Goal: Information Seeking & Learning: Learn about a topic

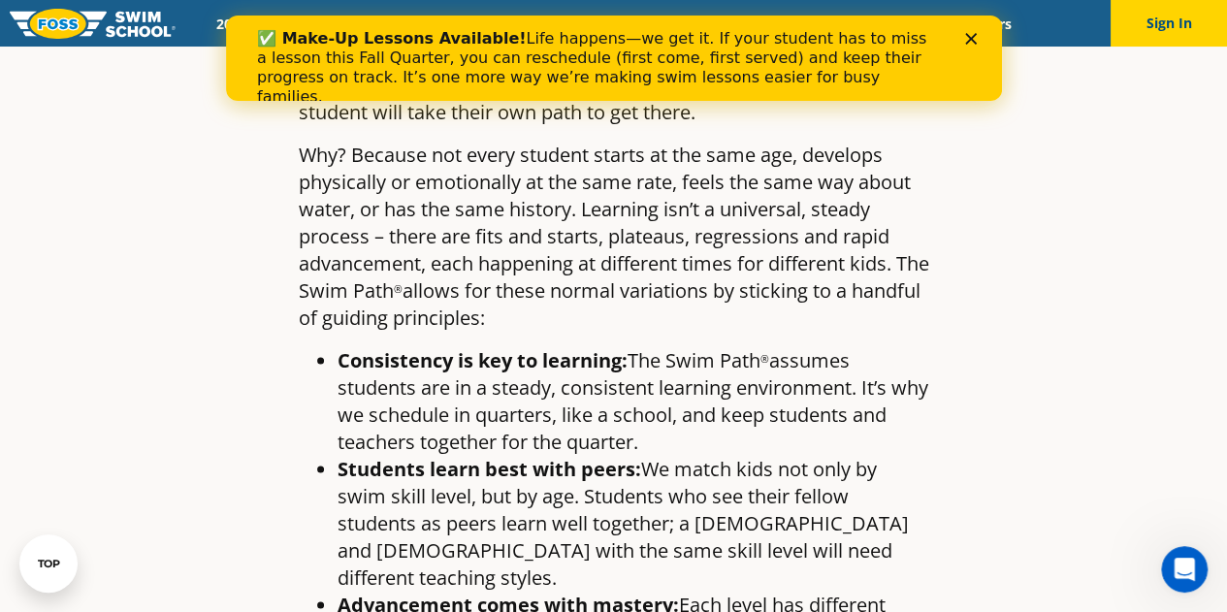
click at [968, 39] on polygon "Close" at bounding box center [970, 39] width 12 height 12
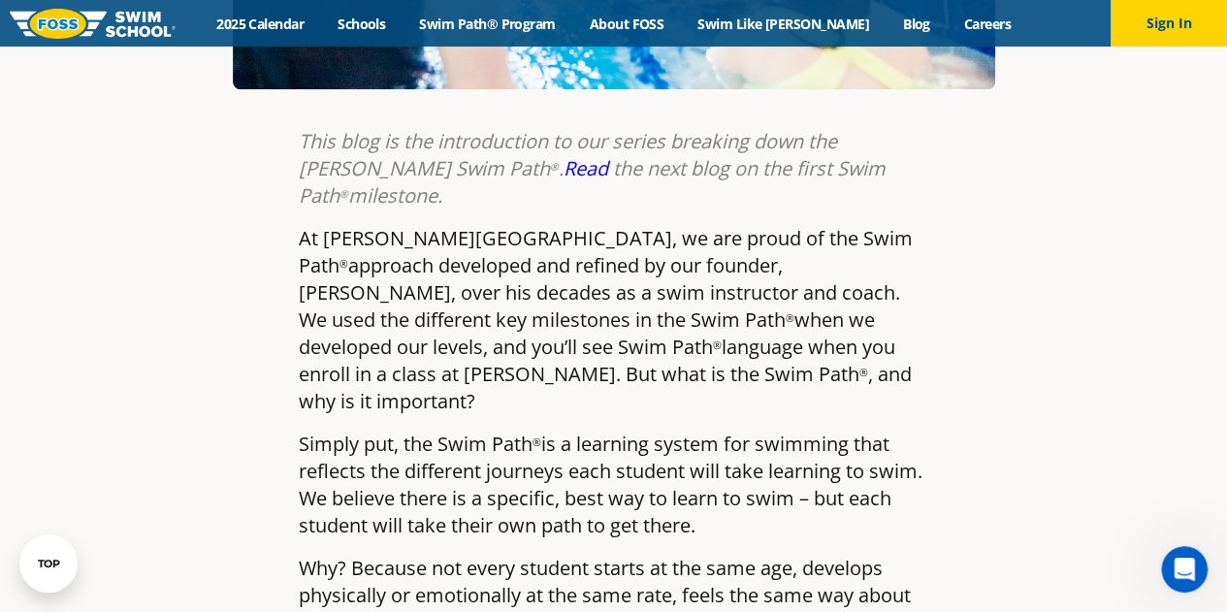
scroll to position [760, 0]
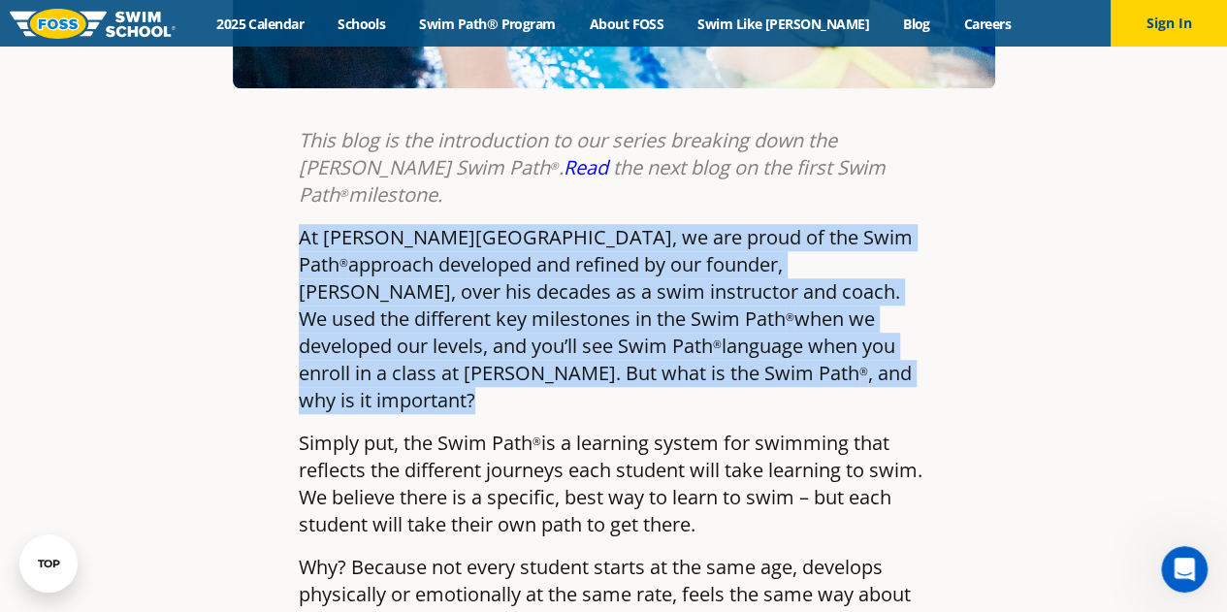
drag, startPoint x: 291, startPoint y: 149, endPoint x: 638, endPoint y: 294, distance: 376.1
click at [638, 294] on p "At [PERSON_NAME][GEOGRAPHIC_DATA], we are proud of the Swim Path ® approach dev…" at bounding box center [614, 319] width 630 height 190
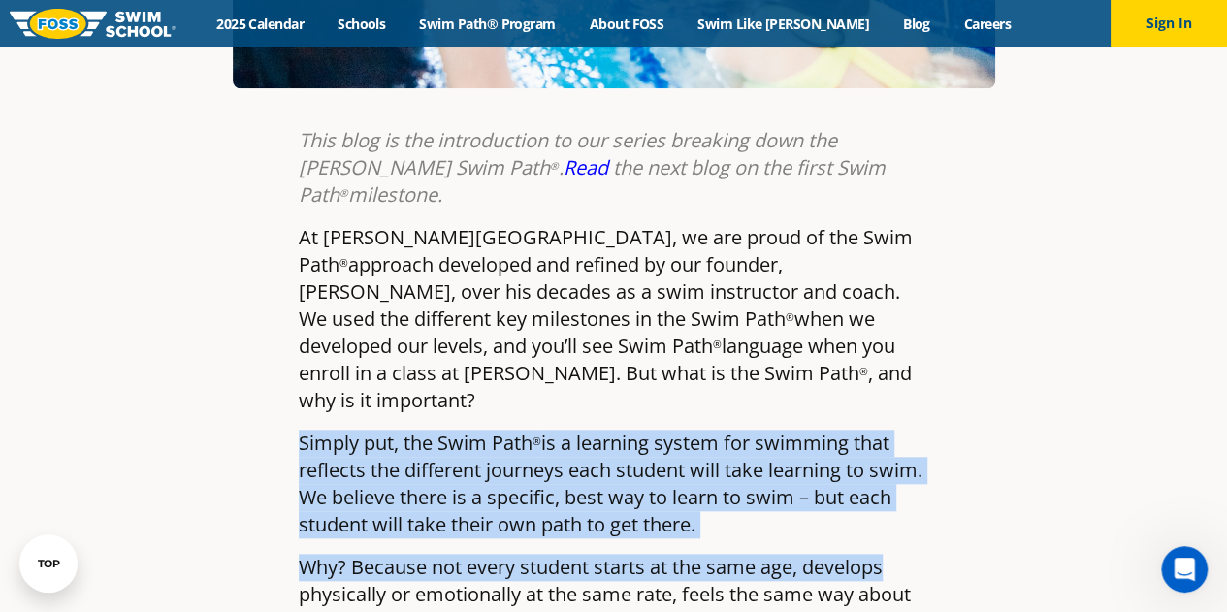
drag, startPoint x: 295, startPoint y: 331, endPoint x: 933, endPoint y: 450, distance: 649.3
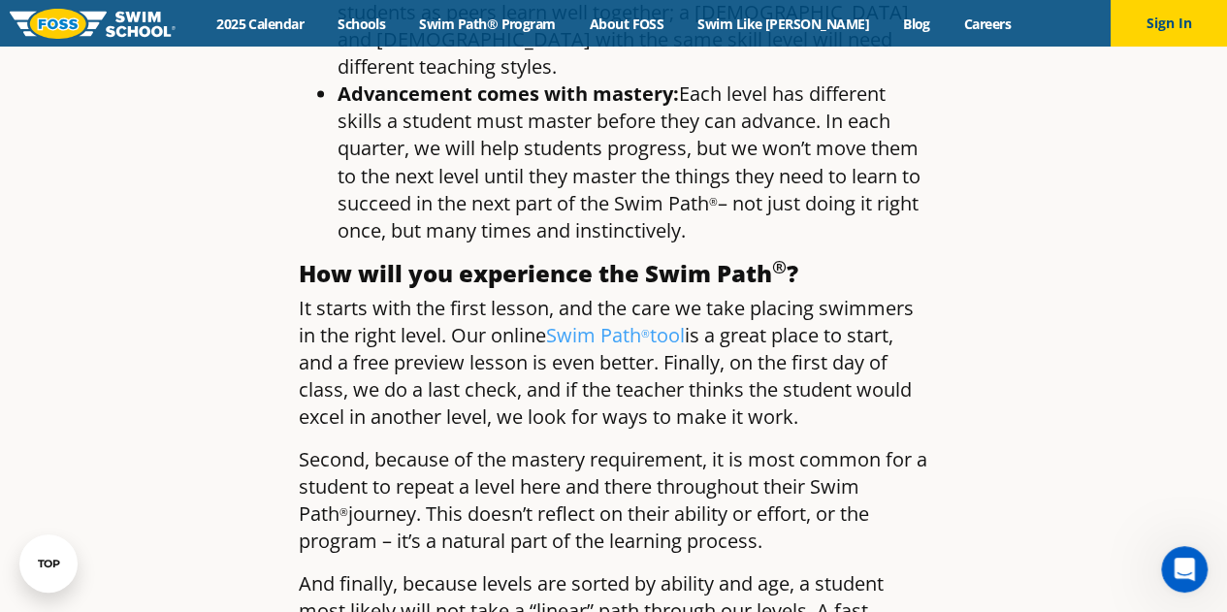
scroll to position [1685, 0]
drag, startPoint x: 291, startPoint y: 162, endPoint x: 812, endPoint y: 273, distance: 532.5
click at [812, 293] on p "It starts with the first lesson, and the care we take placing swimmers in the r…" at bounding box center [614, 361] width 630 height 136
drag, startPoint x: 296, startPoint y: 310, endPoint x: 790, endPoint y: 404, distance: 502.6
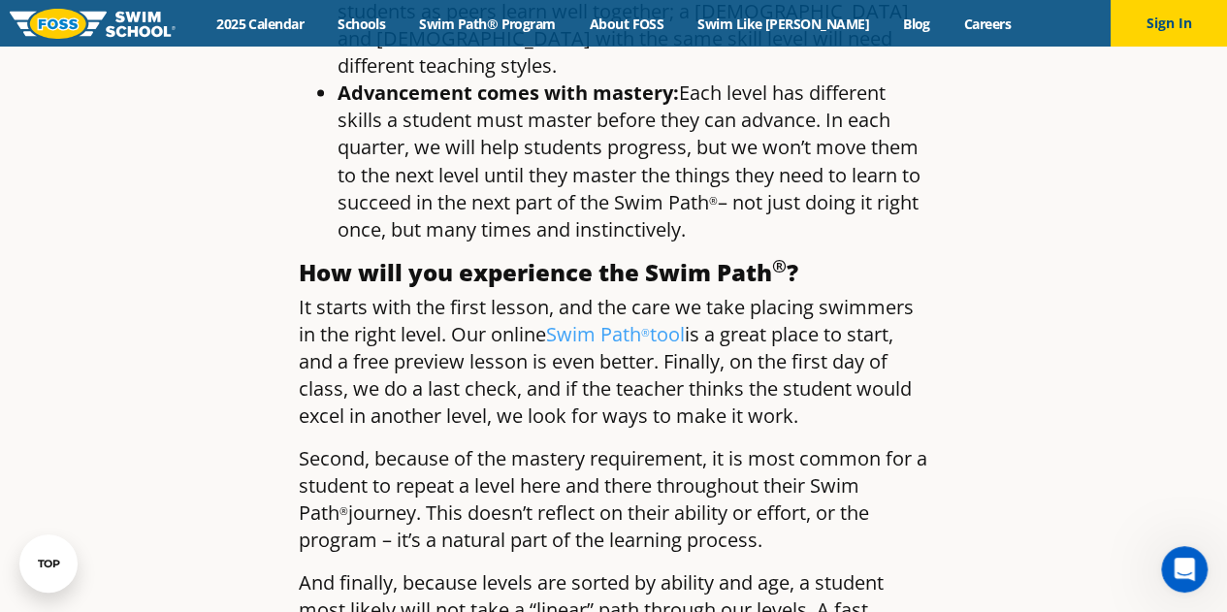
click at [790, 444] on p "Second, because of the mastery requirement, it is most common for a student to …" at bounding box center [614, 498] width 630 height 109
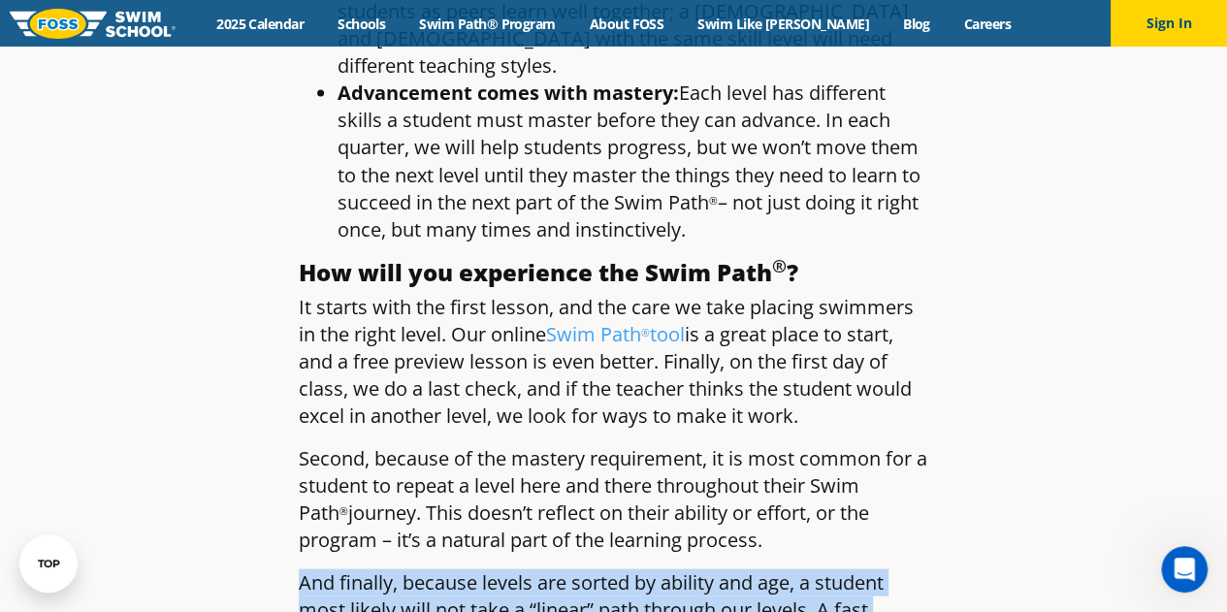
drag, startPoint x: 285, startPoint y: 436, endPoint x: 941, endPoint y: 545, distance: 664.6
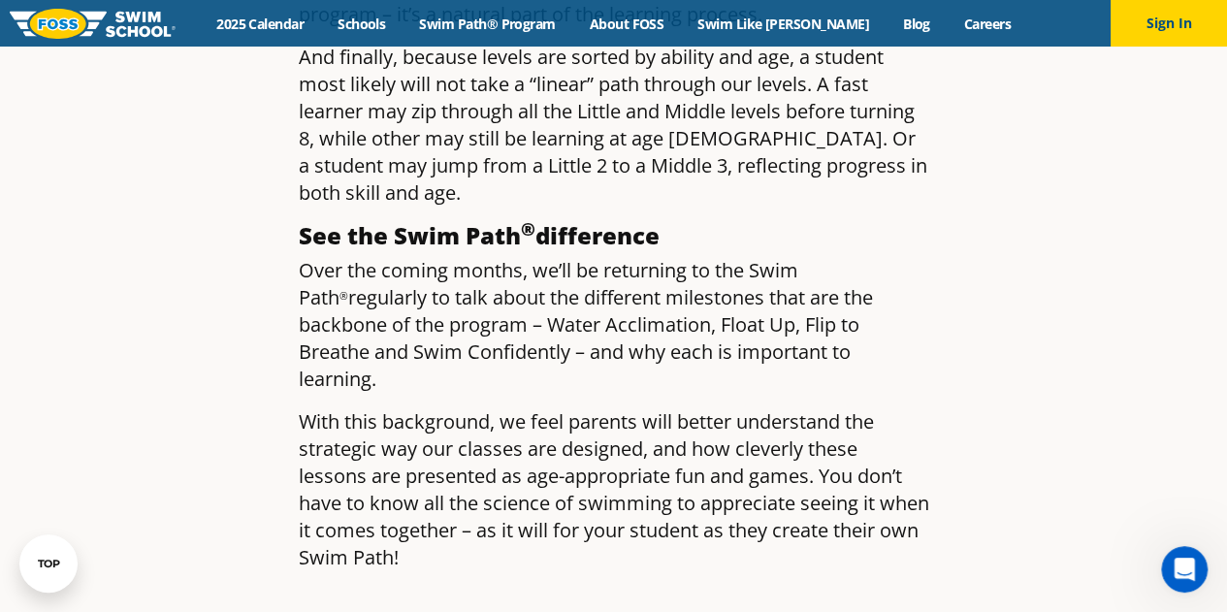
scroll to position [2209, 0]
drag, startPoint x: 382, startPoint y: 213, endPoint x: 289, endPoint y: 103, distance: 144.6
drag, startPoint x: 296, startPoint y: 95, endPoint x: 389, endPoint y: 218, distance: 154.4
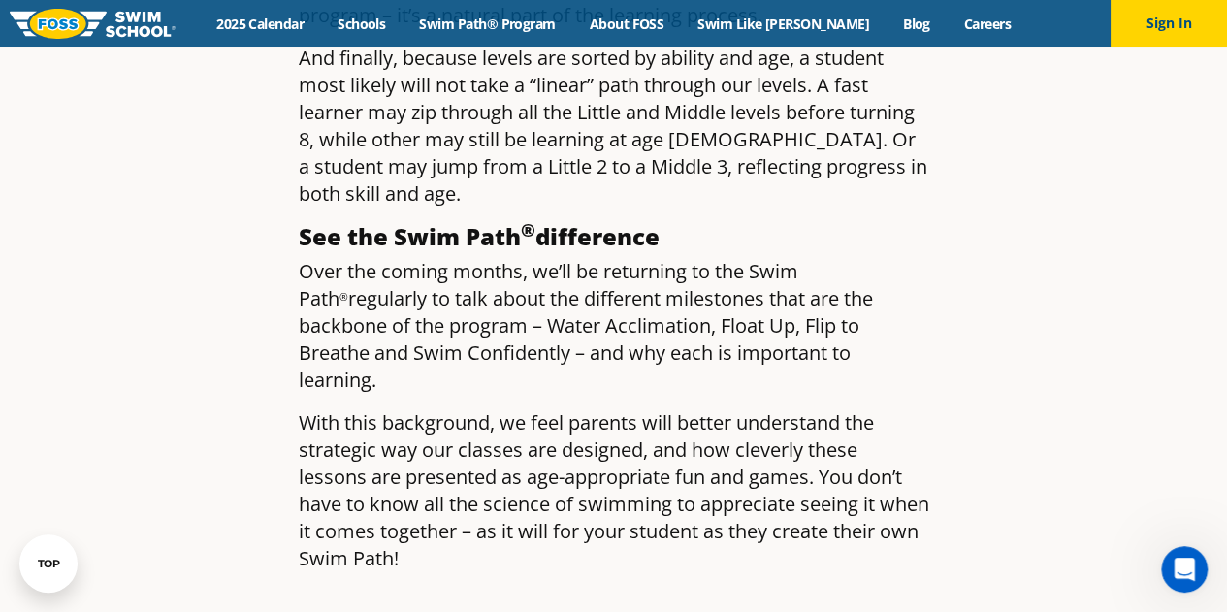
click at [389, 258] on p "Over the coming months, we’ll be returning to the Swim Path ® regularly to talk…" at bounding box center [614, 326] width 630 height 136
drag, startPoint x: 389, startPoint y: 218, endPoint x: 297, endPoint y: 115, distance: 138.1
click at [422, 258] on p "Over the coming months, we’ll be returning to the Swim Path ® regularly to talk…" at bounding box center [614, 326] width 630 height 136
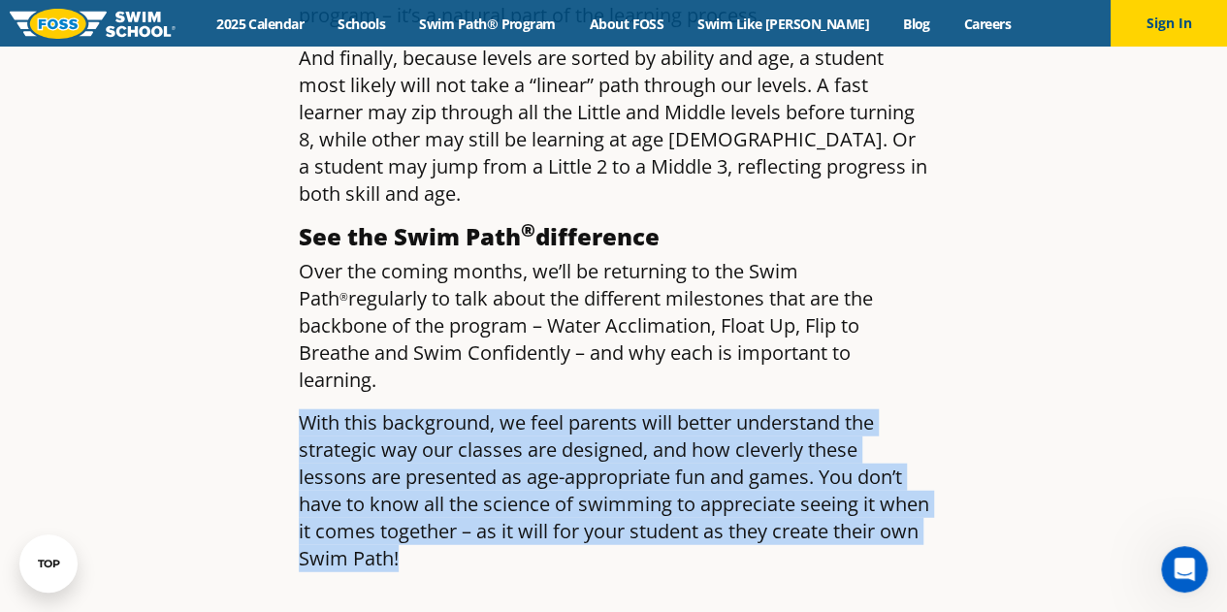
drag, startPoint x: 297, startPoint y: 253, endPoint x: 500, endPoint y: 384, distance: 242.1
click at [500, 409] on p "With this background, we feel parents will better understand the strategic way …" at bounding box center [614, 490] width 630 height 163
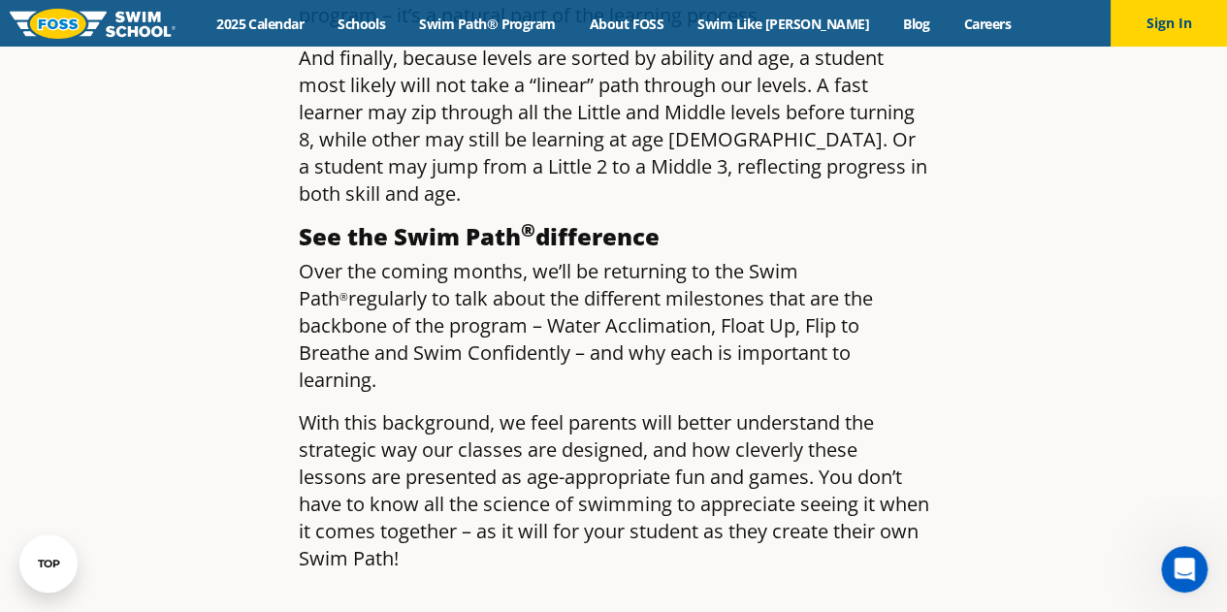
click at [504, 409] on p "With this background, we feel parents will better understand the strategic way …" at bounding box center [614, 490] width 630 height 163
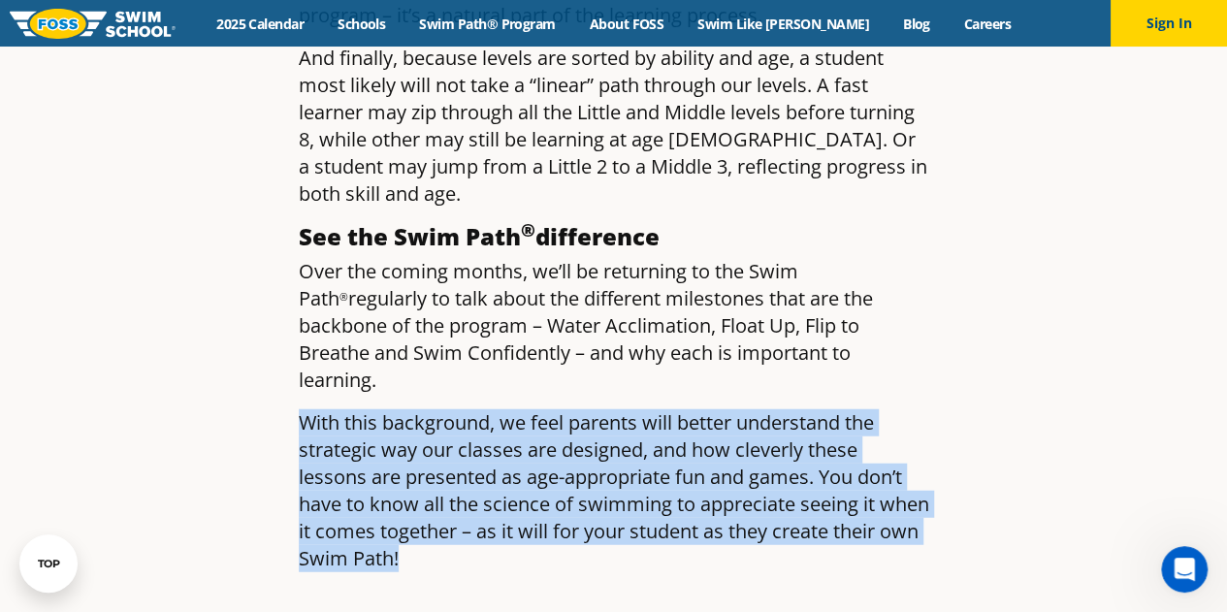
drag, startPoint x: 504, startPoint y: 391, endPoint x: 306, endPoint y: 264, distance: 235.2
click at [306, 409] on p "With this background, we feel parents will better understand the strategic way …" at bounding box center [614, 490] width 630 height 163
drag, startPoint x: 497, startPoint y: 383, endPoint x: 288, endPoint y: 247, distance: 248.9
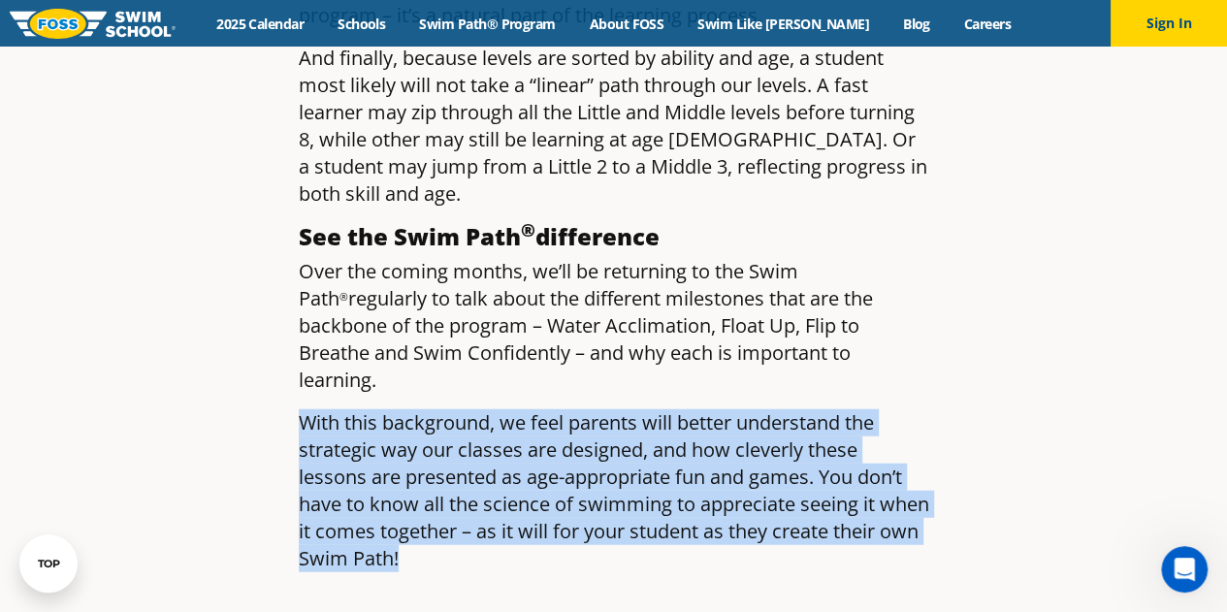
click at [903, 409] on p "With this background, we feel parents will better understand the strategic way …" at bounding box center [614, 490] width 630 height 163
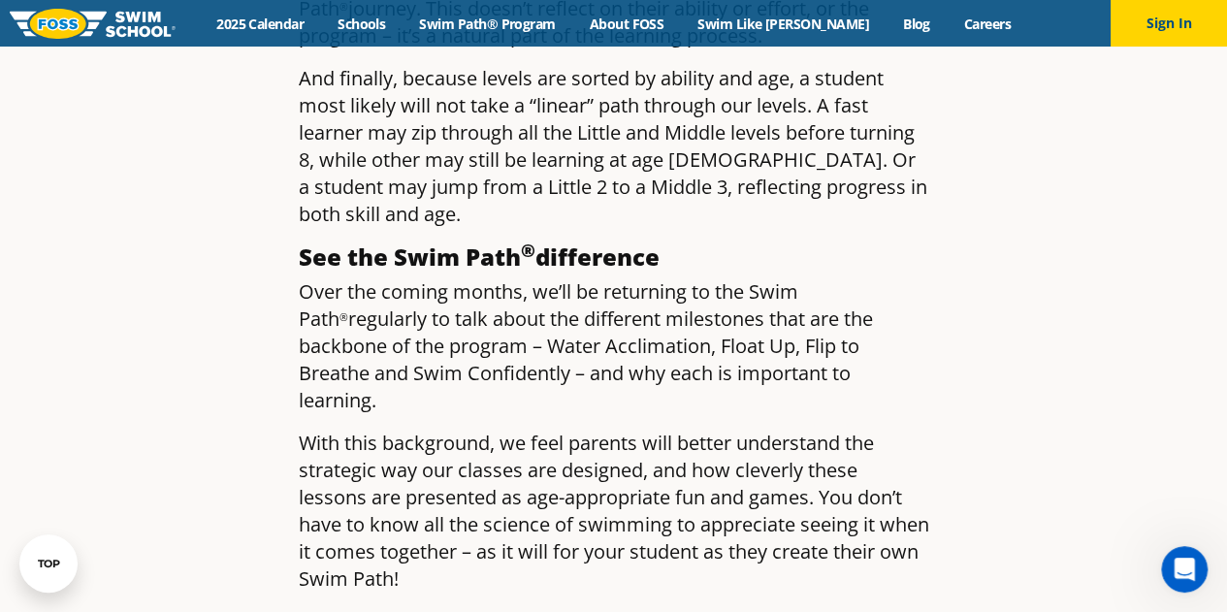
scroll to position [2186, 0]
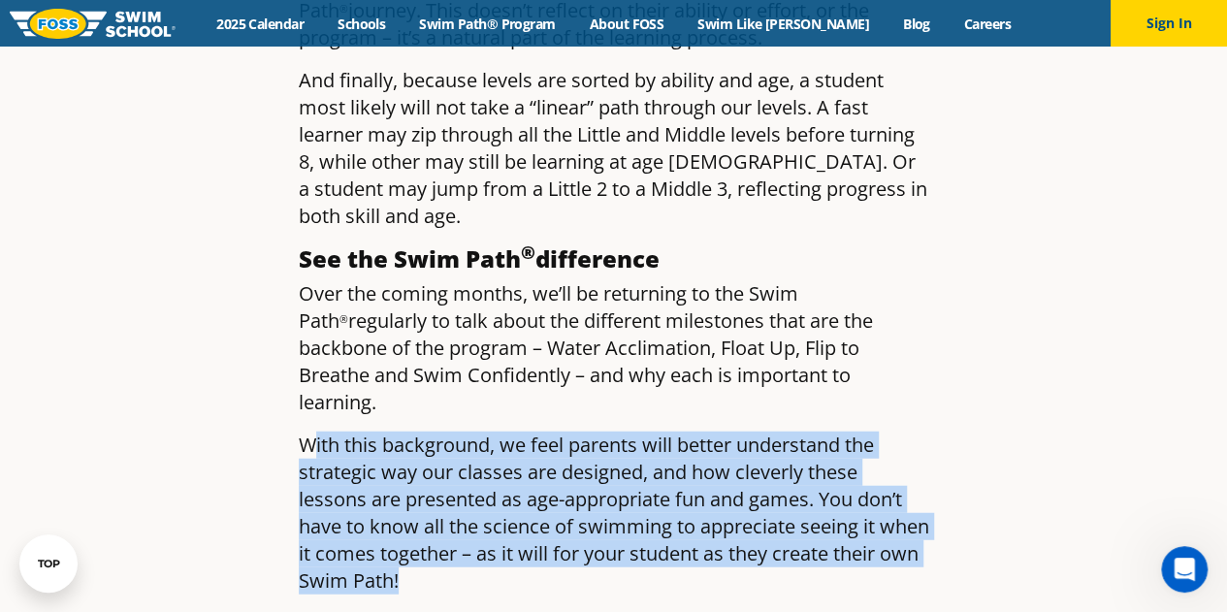
drag, startPoint x: 504, startPoint y: 416, endPoint x: 360, endPoint y: 281, distance: 197.6
click at [360, 432] on p "With this background, we feel parents will better understand the strategic way …" at bounding box center [614, 513] width 630 height 163
click at [398, 432] on p "With this background, we feel parents will better understand the strategic way …" at bounding box center [614, 513] width 630 height 163
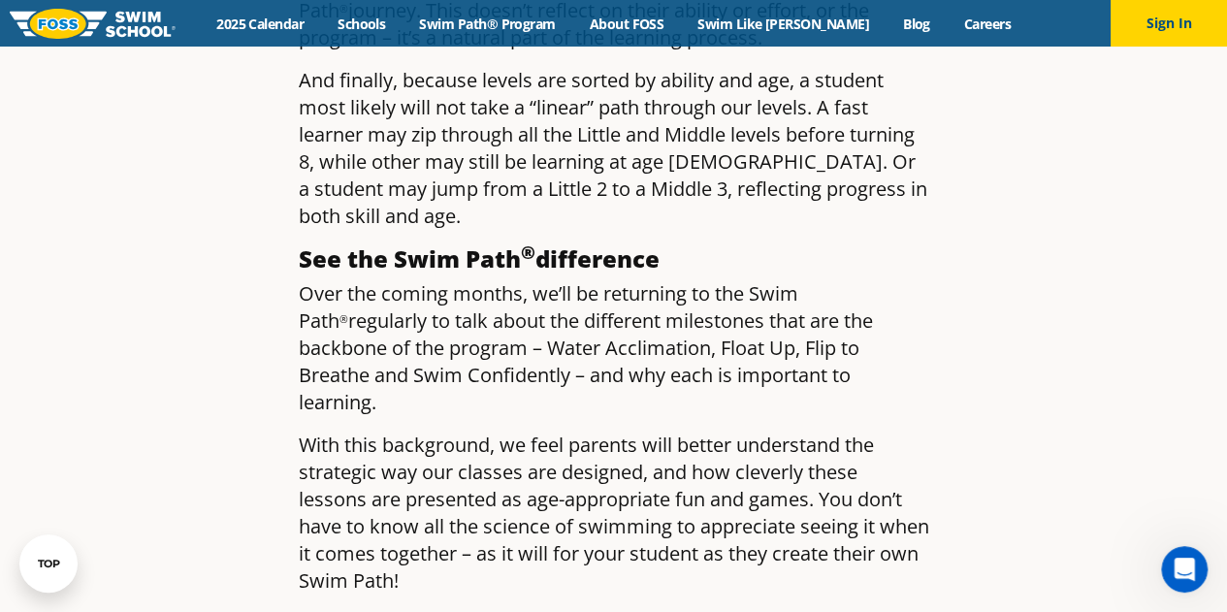
click at [550, 280] on p "Over the coming months, we’ll be returning to the Swim Path ® regularly to talk…" at bounding box center [614, 348] width 630 height 136
drag, startPoint x: 407, startPoint y: 230, endPoint x: 285, endPoint y: 125, distance: 161.0
click at [436, 280] on p "Over the coming months, we’ll be returning to the Swim Path ® regularly to talk…" at bounding box center [614, 348] width 630 height 136
click at [877, 280] on p "Over the coming months, we’ll be returning to the Swim Path ® regularly to talk…" at bounding box center [614, 348] width 630 height 136
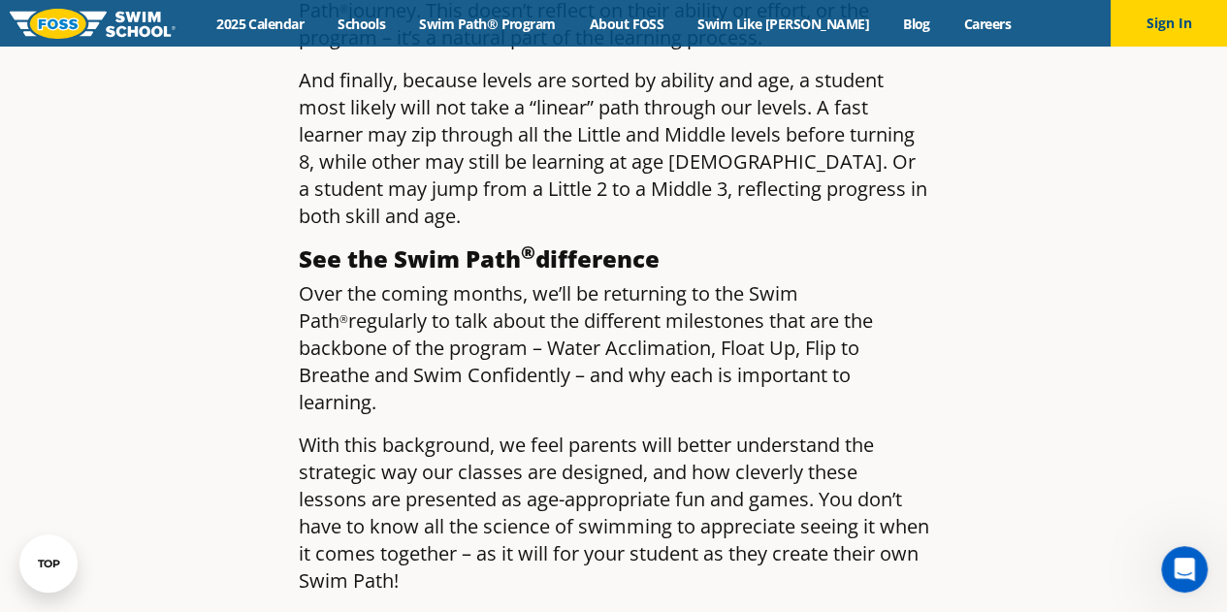
drag, startPoint x: 299, startPoint y: 88, endPoint x: 729, endPoint y: 230, distance: 453.3
click at [471, 280] on p "Over the coming months, we’ll be returning to the Swim Path ® regularly to talk…" at bounding box center [614, 348] width 630 height 136
drag, startPoint x: 397, startPoint y: 234, endPoint x: 300, endPoint y: 92, distance: 171.6
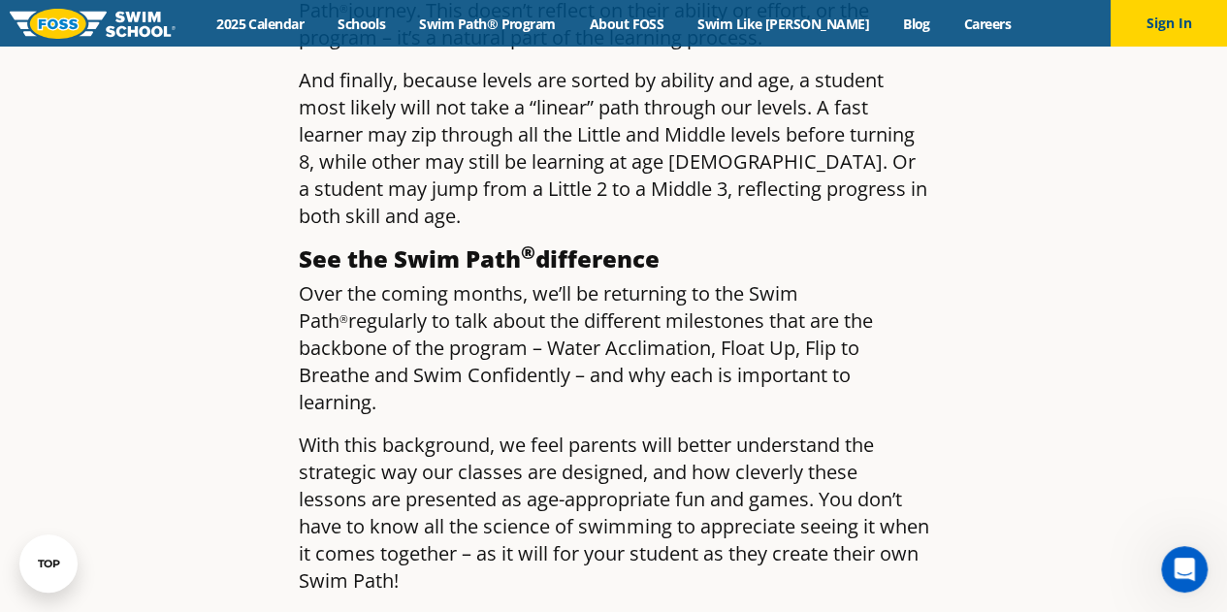
drag, startPoint x: 381, startPoint y: 238, endPoint x: 299, endPoint y: 100, distance: 160.5
click at [299, 242] on strong "See the Swim Path ® difference" at bounding box center [479, 258] width 361 height 32
drag, startPoint x: 299, startPoint y: 88, endPoint x: 379, endPoint y: 226, distance: 159.5
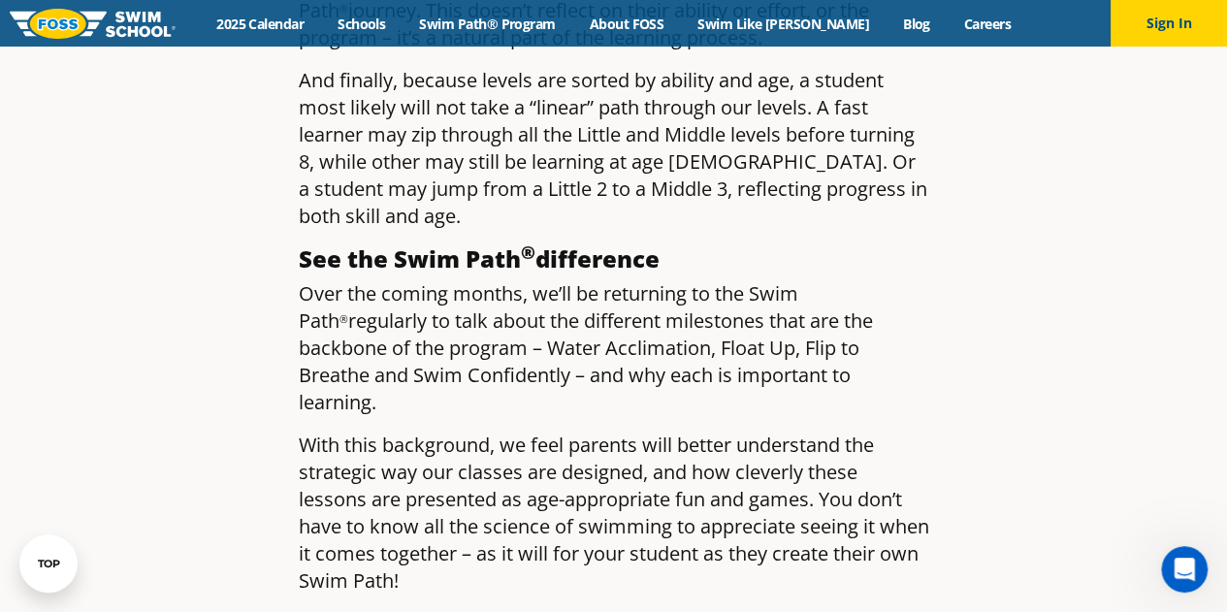
click at [379, 280] on p "Over the coming months, we’ll be returning to the Swim Path ® regularly to talk…" at bounding box center [614, 348] width 630 height 136
drag, startPoint x: 386, startPoint y: 240, endPoint x: 298, endPoint y: 94, distance: 170.2
click at [299, 242] on strong "See the Swim Path ® difference" at bounding box center [479, 258] width 361 height 32
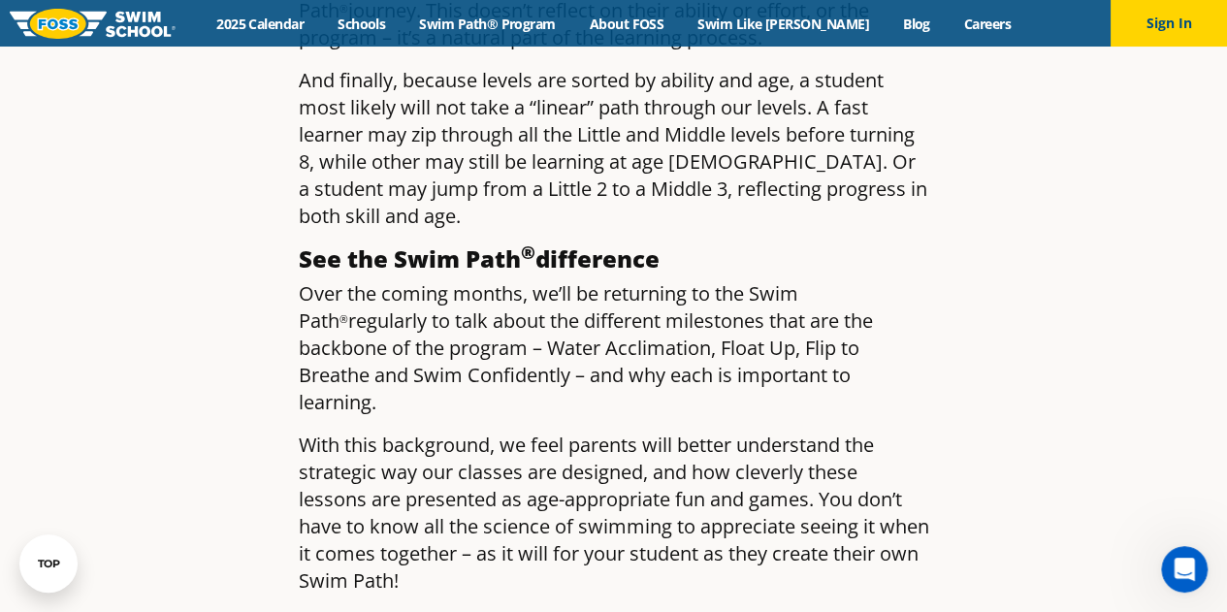
click at [375, 280] on p "Over the coming months, we’ll be returning to the Swim Path ® regularly to talk…" at bounding box center [614, 348] width 630 height 136
drag, startPoint x: 379, startPoint y: 237, endPoint x: 297, endPoint y: 97, distance: 162.2
click at [299, 242] on strong "See the Swim Path ® difference" at bounding box center [479, 258] width 361 height 32
drag, startPoint x: 299, startPoint y: 93, endPoint x: 381, endPoint y: 233, distance: 162.2
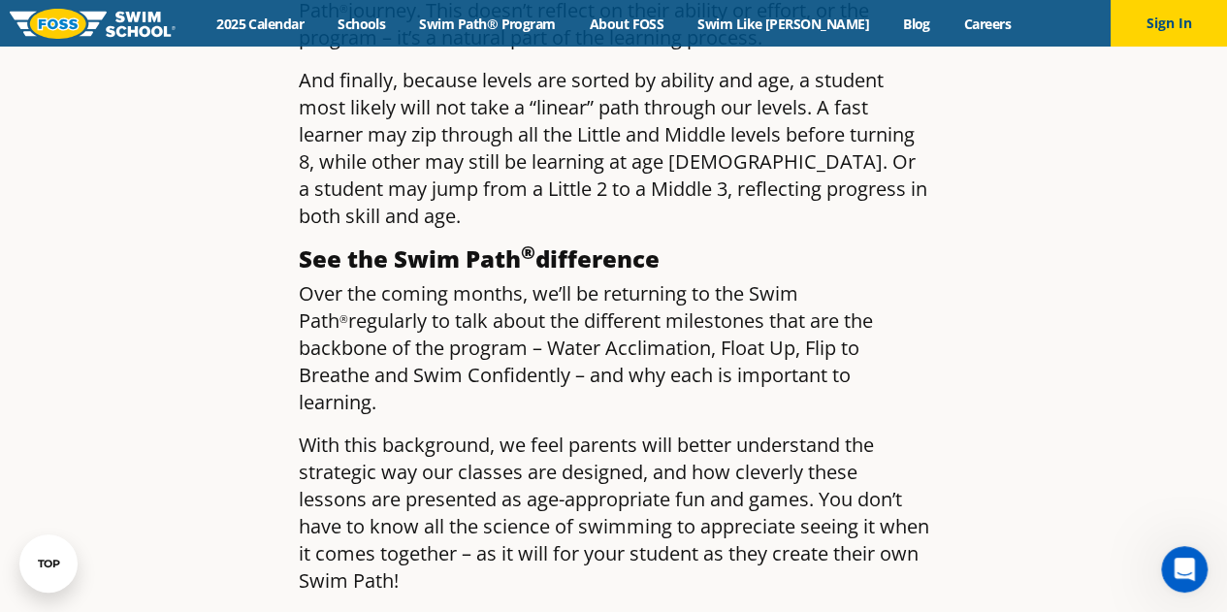
click at [381, 280] on p "Over the coming months, we’ll be returning to the Swim Path ® regularly to talk…" at bounding box center [614, 348] width 630 height 136
drag, startPoint x: 381, startPoint y: 233, endPoint x: 291, endPoint y: 130, distance: 136.8
click at [419, 280] on p "Over the coming months, we’ll be returning to the Swim Path ® regularly to talk…" at bounding box center [614, 348] width 630 height 136
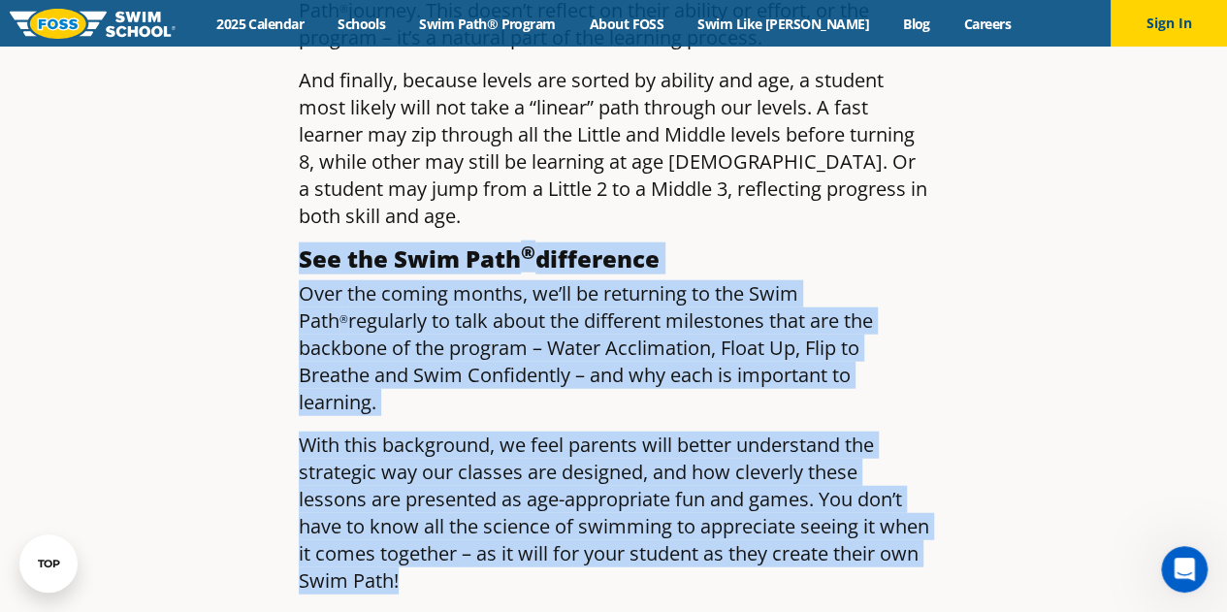
drag, startPoint x: 290, startPoint y: 88, endPoint x: 528, endPoint y: 414, distance: 403.3
click at [528, 432] on p "With this background, we feel parents will better understand the strategic way …" at bounding box center [614, 513] width 630 height 163
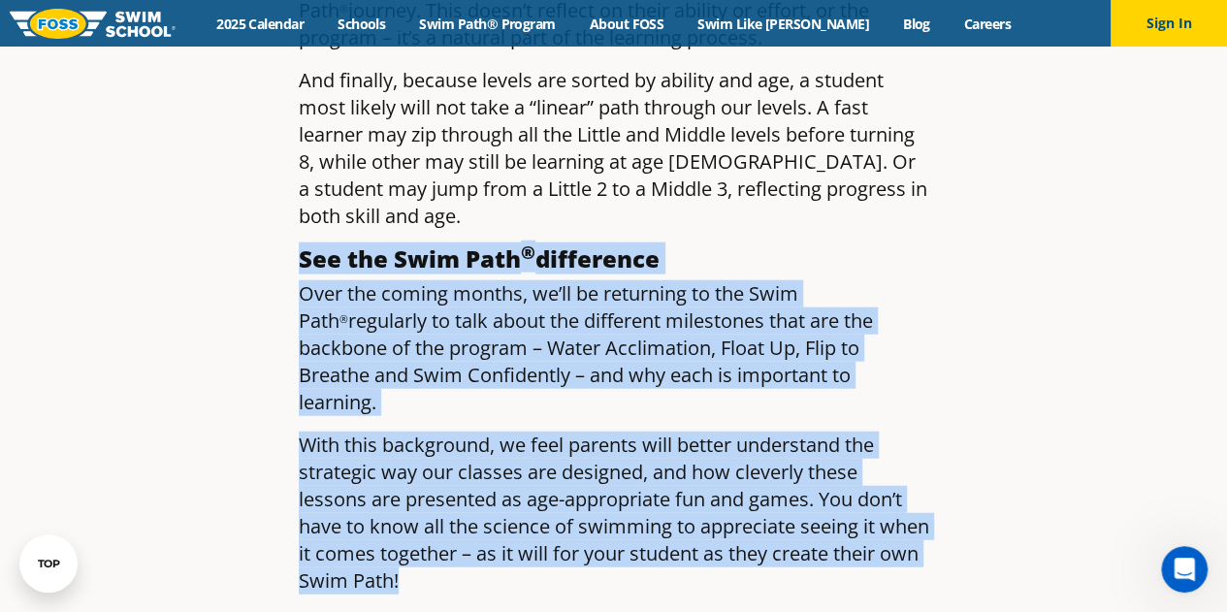
drag, startPoint x: 293, startPoint y: 87, endPoint x: 511, endPoint y: 408, distance: 388.2
click at [511, 432] on p "With this background, we feel parents will better understand the strategic way …" at bounding box center [614, 513] width 630 height 163
drag, startPoint x: 504, startPoint y: 423, endPoint x: 303, endPoint y: 88, distance: 390.7
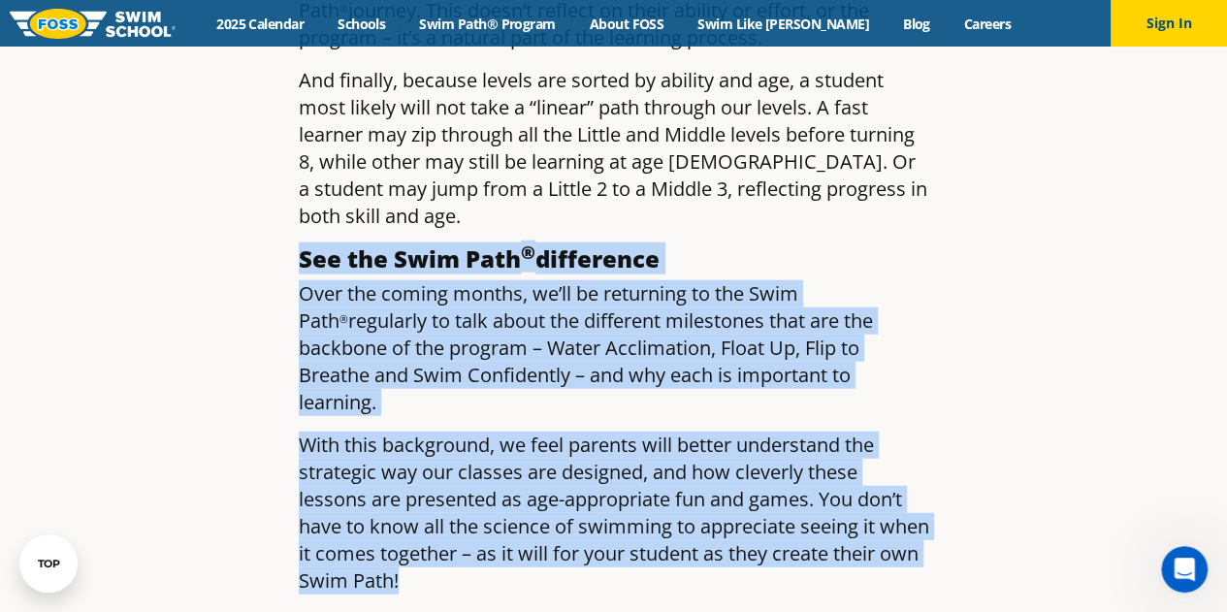
click at [303, 242] on strong "See the Swim Path ® difference" at bounding box center [479, 258] width 361 height 32
drag, startPoint x: 298, startPoint y: 88, endPoint x: 510, endPoint y: 410, distance: 385.8
click at [510, 432] on p "With this background, we feel parents will better understand the strategic way …" at bounding box center [614, 513] width 630 height 163
drag, startPoint x: 503, startPoint y: 411, endPoint x: 297, endPoint y: 98, distance: 375.3
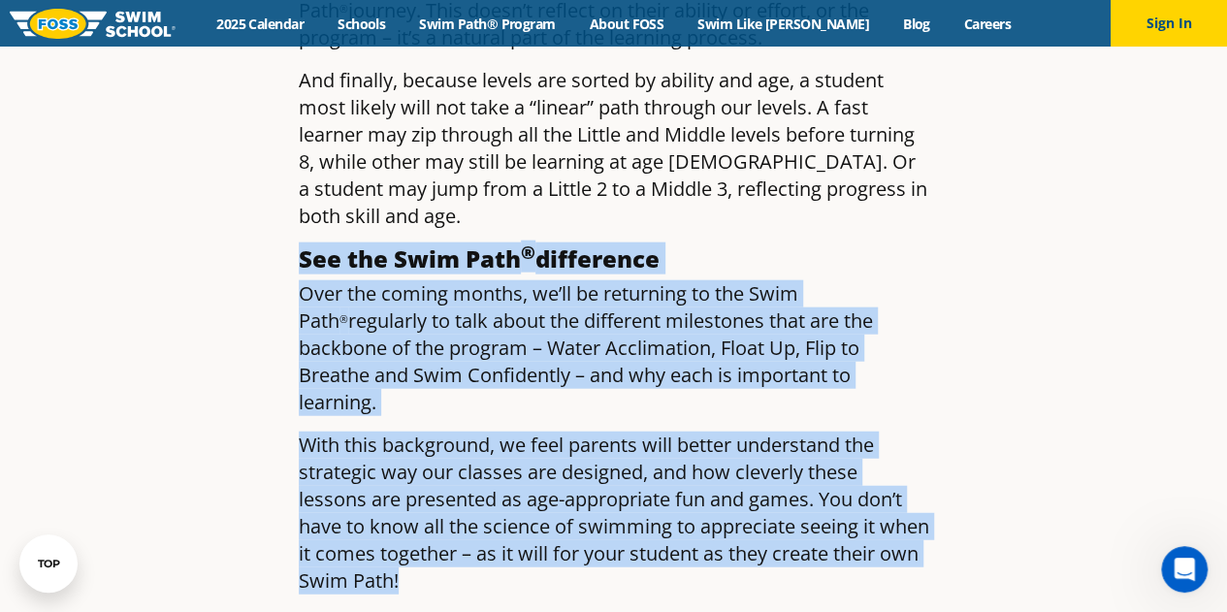
drag, startPoint x: 297, startPoint y: 91, endPoint x: 506, endPoint y: 414, distance: 385.0
click at [506, 432] on p "With this background, we feel parents will better understand the strategic way …" at bounding box center [614, 513] width 630 height 163
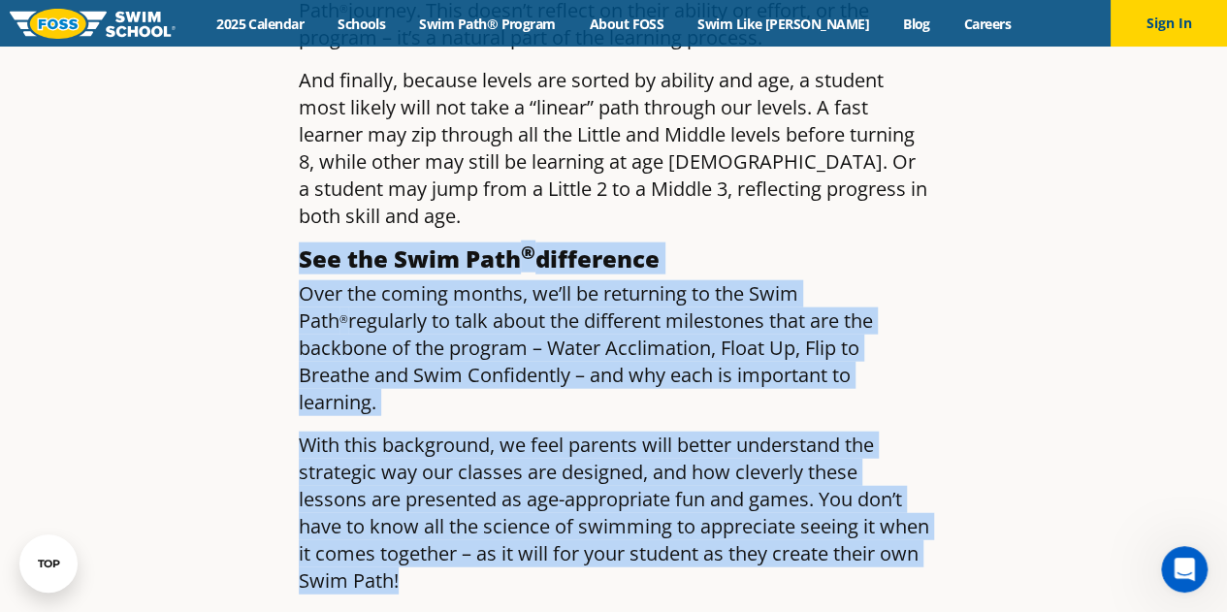
drag, startPoint x: 506, startPoint y: 414, endPoint x: 294, endPoint y: 87, distance: 389.8
drag, startPoint x: 299, startPoint y: 90, endPoint x: 518, endPoint y: 403, distance: 381.6
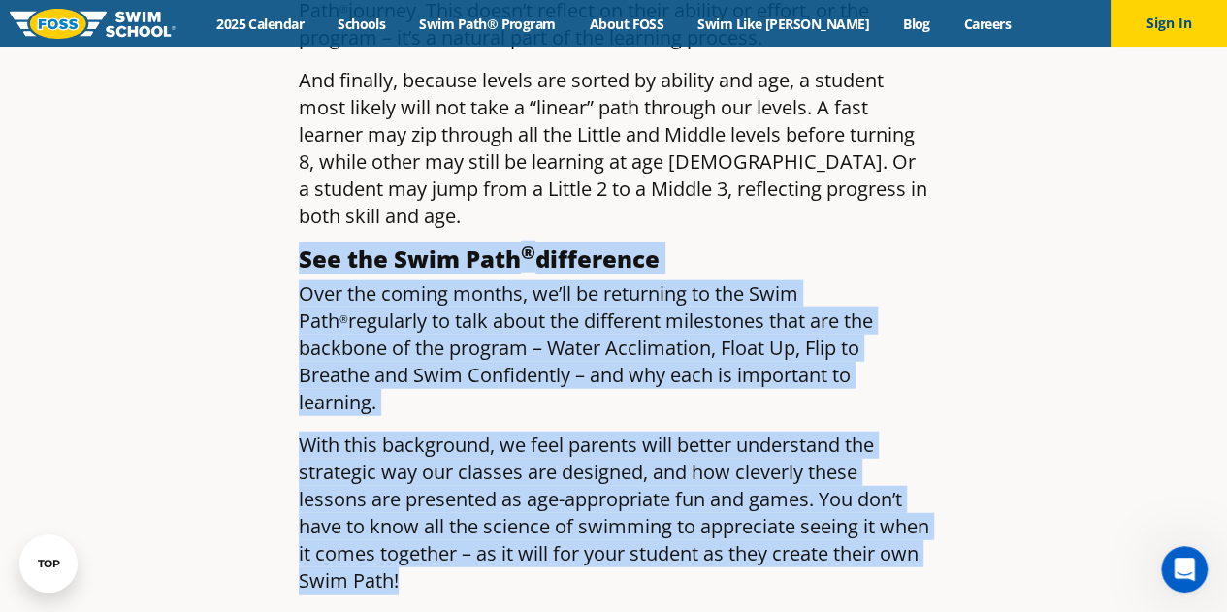
click at [518, 432] on p "With this background, we feel parents will better understand the strategic way …" at bounding box center [614, 513] width 630 height 163
